Goal: Information Seeking & Learning: Learn about a topic

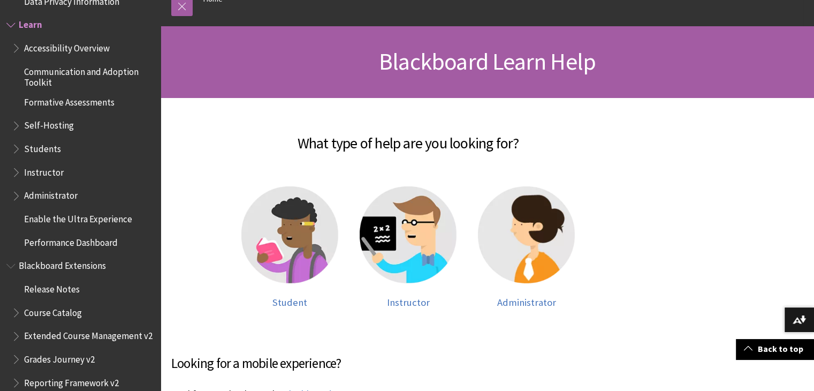
scroll to position [126, 0]
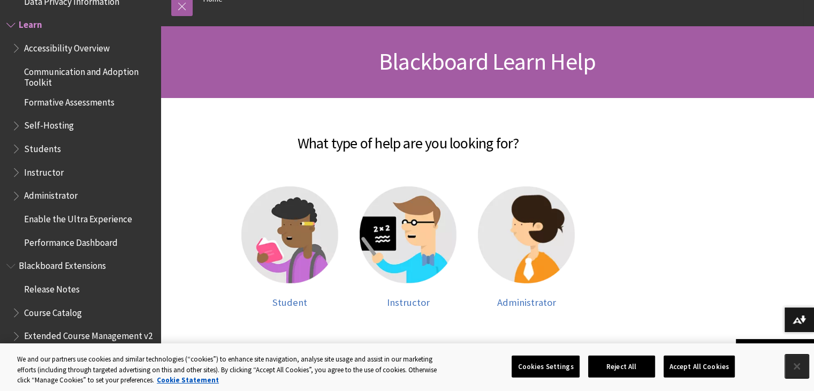
click at [795, 359] on button "Close" at bounding box center [797, 366] width 24 height 24
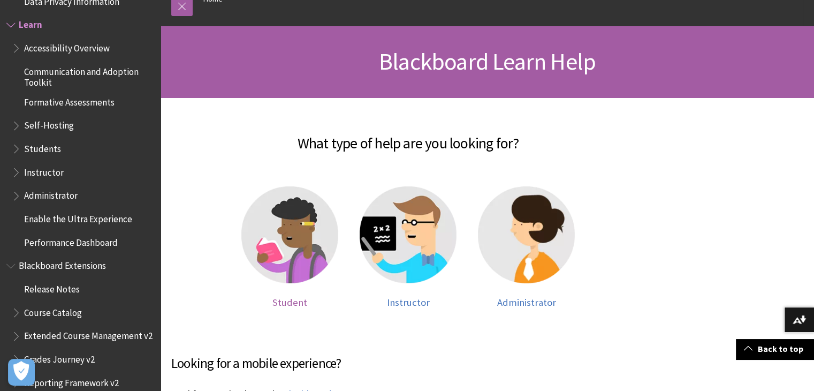
click at [308, 249] on img at bounding box center [289, 234] width 97 height 97
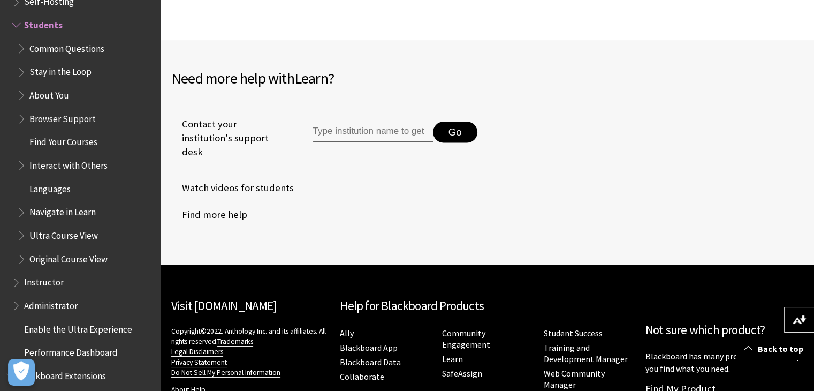
scroll to position [1448, 0]
